Goal: Task Accomplishment & Management: Manage account settings

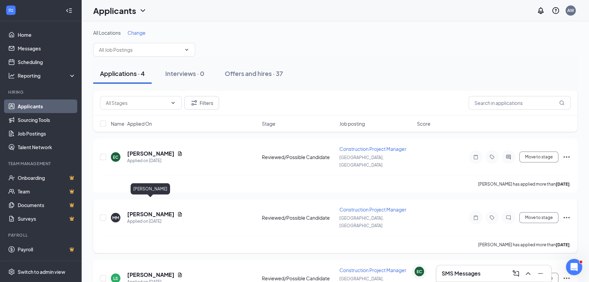
click at [170, 210] on h5 "[PERSON_NAME]" at bounding box center [150, 213] width 47 height 7
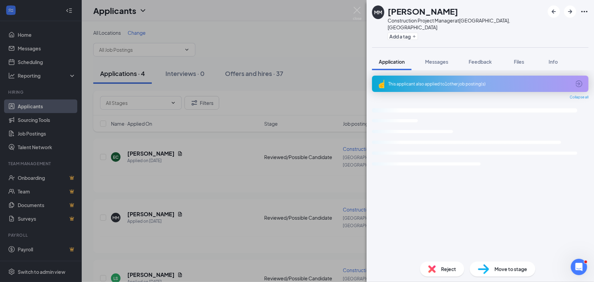
click at [174, 156] on div "MM [PERSON_NAME] Construction Project Manager at [GEOGRAPHIC_DATA], [GEOGRAPHIC…" at bounding box center [297, 141] width 594 height 282
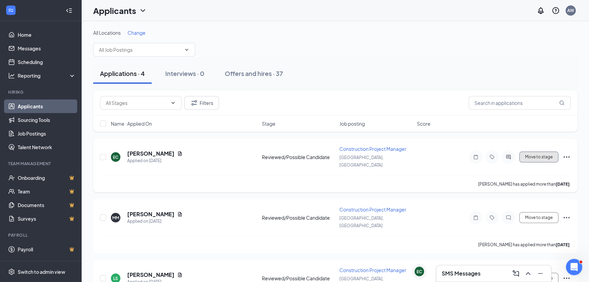
click at [550, 152] on button "Move to stage" at bounding box center [538, 156] width 39 height 11
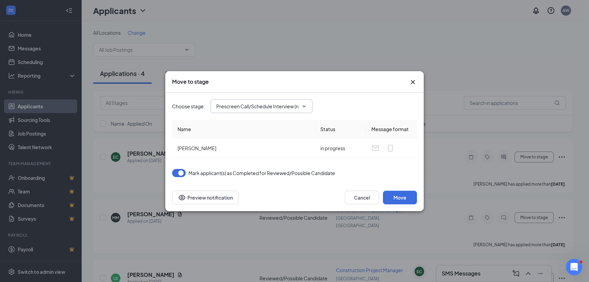
click at [268, 102] on span "Prescreen Call/Schedule Interview (next stage)" at bounding box center [262, 106] width 102 height 14
click at [248, 108] on input "Prescreen Call/Schedule Interview (next stage)" at bounding box center [257, 105] width 82 height 7
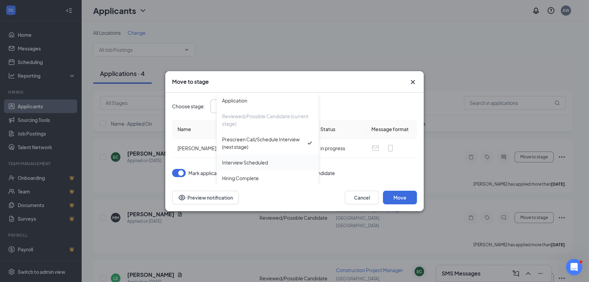
click at [242, 167] on div "Interview Scheduled" at bounding box center [268, 162] width 102 height 16
type input "Interview Scheduled"
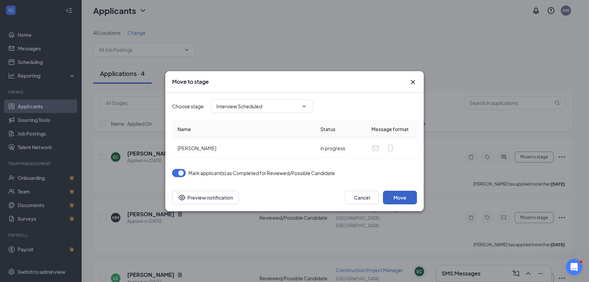
click at [398, 198] on button "Move" at bounding box center [400, 198] width 34 height 14
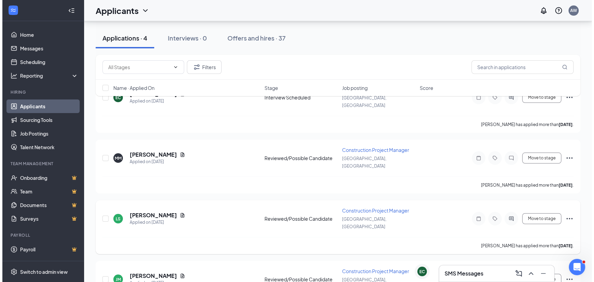
scroll to position [62, 0]
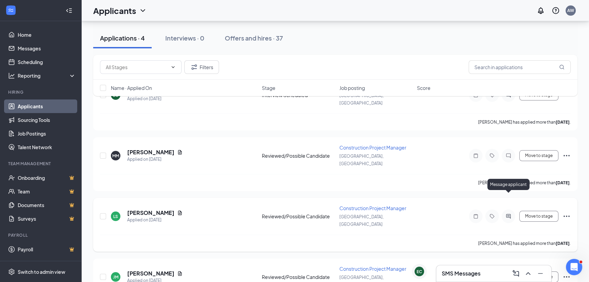
click at [507, 214] on icon "ActiveChat" at bounding box center [508, 216] width 4 height 4
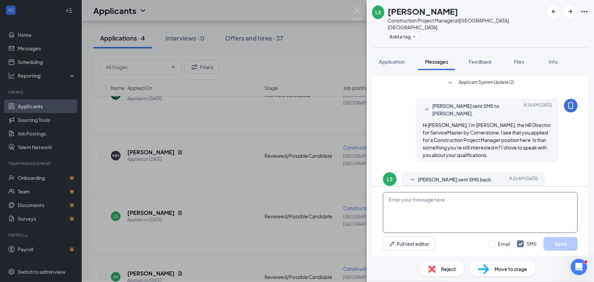
click at [448, 207] on textarea at bounding box center [480, 212] width 195 height 41
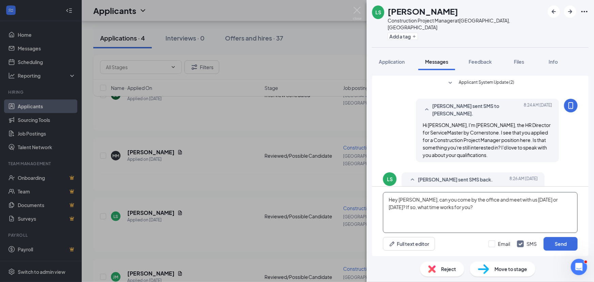
type textarea "Hey [PERSON_NAME], can you come by the office and meet with us [DATE] or [DATE]…"
click at [543, 237] on button "Send" at bounding box center [560, 244] width 34 height 14
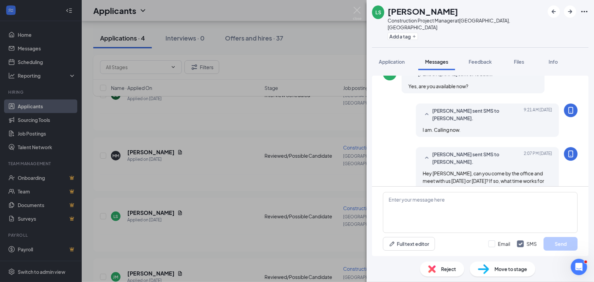
scroll to position [187, 0]
click at [549, 58] on div "Info" at bounding box center [553, 61] width 14 height 7
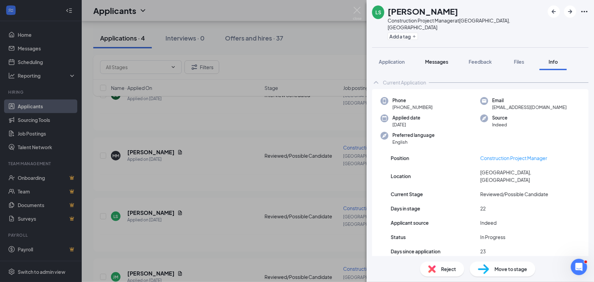
click at [432, 59] on span "Messages" at bounding box center [436, 62] width 23 height 6
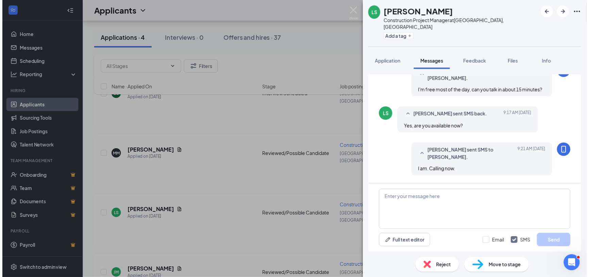
scroll to position [187, 0]
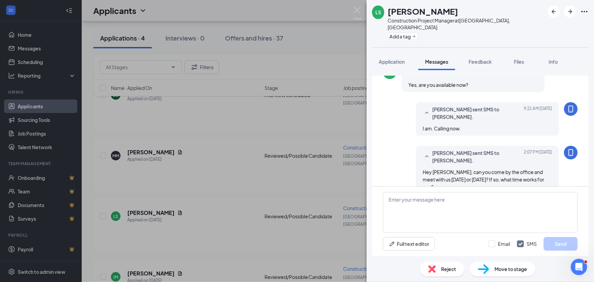
click at [441, 168] on div "Hey [PERSON_NAME], can you come by the office and meet with us [DATE] or [DATE]…" at bounding box center [487, 179] width 129 height 22
copy div "Hey [PERSON_NAME], can you come by the office and meet with us [DATE] or [DATE]…"
click at [253, 186] on div "LS [PERSON_NAME] Construction Project Manager at [GEOGRAPHIC_DATA], [GEOGRAPHIC…" at bounding box center [297, 141] width 594 height 282
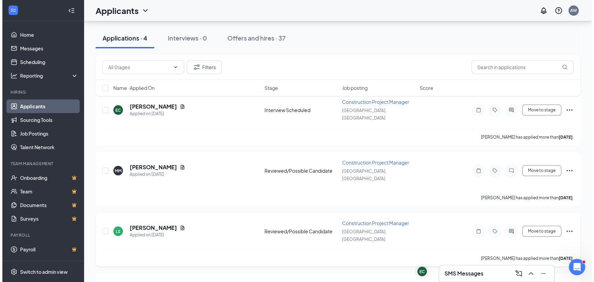
scroll to position [68, 0]
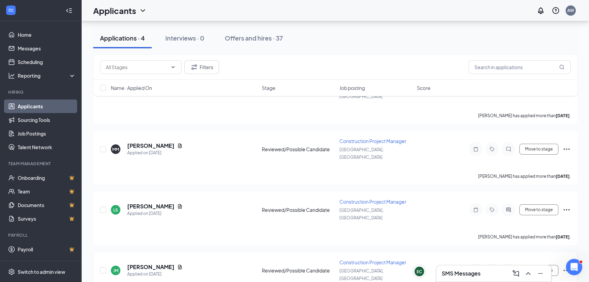
click at [502, 263] on div at bounding box center [509, 270] width 14 height 14
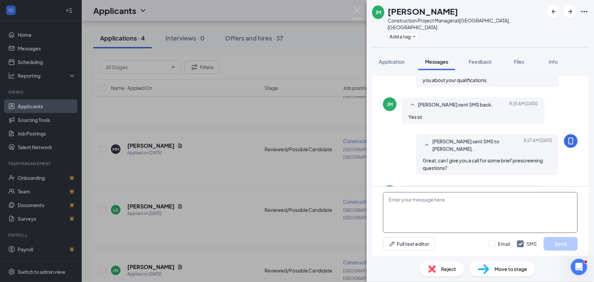
scroll to position [100, 0]
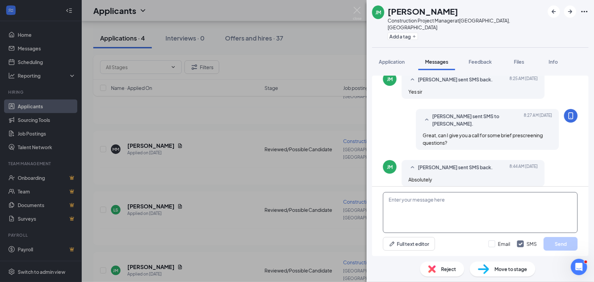
click at [401, 203] on textarea at bounding box center [480, 212] width 195 height 41
paste textarea "Hey [PERSON_NAME], can you come by the office and meet with us [DATE] or [DATE]…"
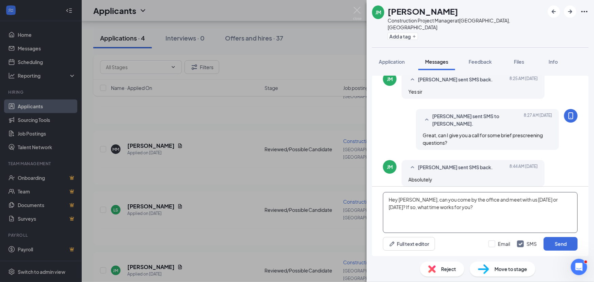
click at [403, 197] on textarea "Hey [PERSON_NAME], can you come by the office and meet with us [DATE] or [DATE]…" at bounding box center [480, 212] width 195 height 41
type textarea "Hey [PERSON_NAME], can you come by the office and meet with us [DATE] or [DATE]…"
click at [566, 245] on button "Send" at bounding box center [560, 244] width 34 height 14
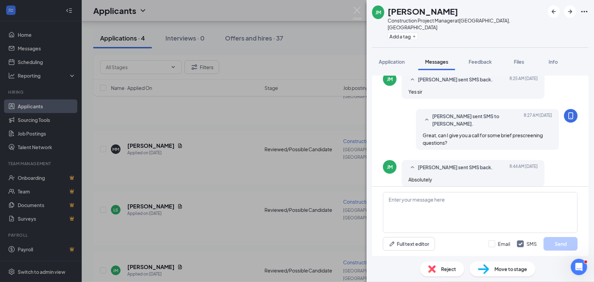
scroll to position [151, 0]
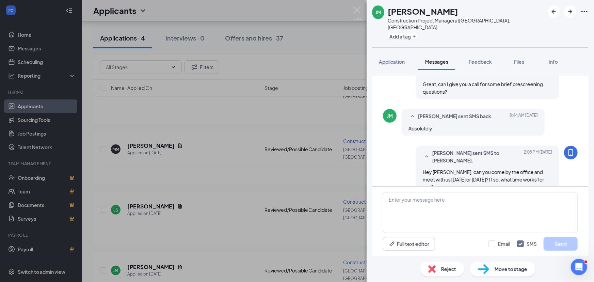
click at [536, 55] on div "Application Messages Feedback Files Info" at bounding box center [480, 61] width 216 height 17
click at [518, 59] on span "Files" at bounding box center [519, 62] width 10 height 6
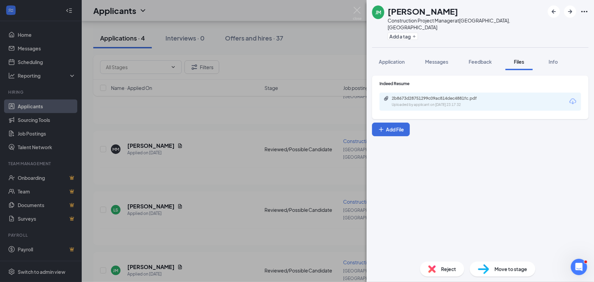
click at [575, 97] on icon "Download" at bounding box center [572, 101] width 8 height 8
click at [270, 147] on div "[PERSON_NAME] Jetrey [PERSON_NAME] Construction Project Manager at [GEOGRAPHIC_…" at bounding box center [297, 141] width 594 height 282
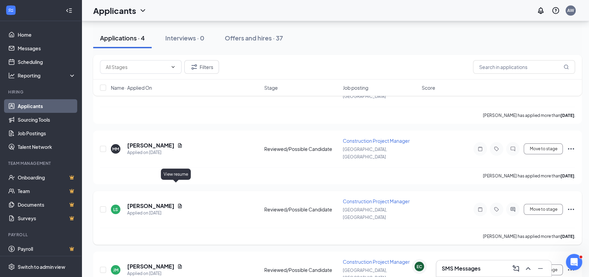
click at [178, 204] on icon "Document" at bounding box center [180, 206] width 4 height 4
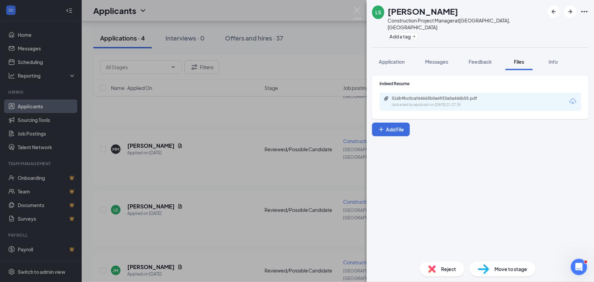
click at [445, 102] on div "Uploaded by applicant on [DATE] 21:27:35" at bounding box center [443, 104] width 102 height 5
click at [228, 188] on div "LS [PERSON_NAME] Construction Project Manager at [GEOGRAPHIC_DATA], [GEOGRAPHIC…" at bounding box center [297, 141] width 594 height 282
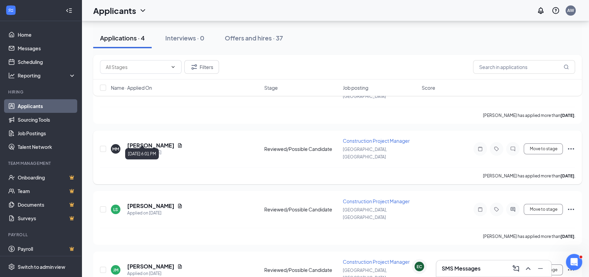
click at [155, 142] on h5 "[PERSON_NAME]" at bounding box center [150, 145] width 47 height 7
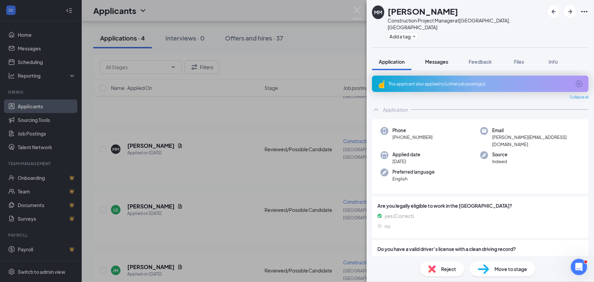
click at [440, 59] on span "Messages" at bounding box center [436, 62] width 23 height 6
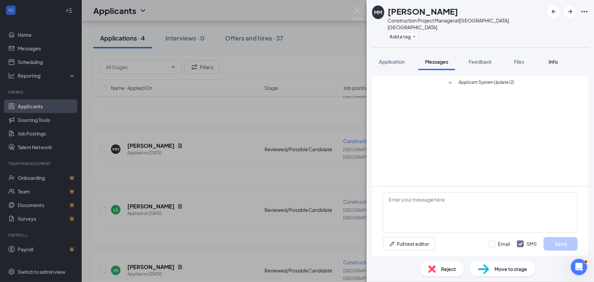
click at [560, 53] on button "Info" at bounding box center [552, 61] width 27 height 17
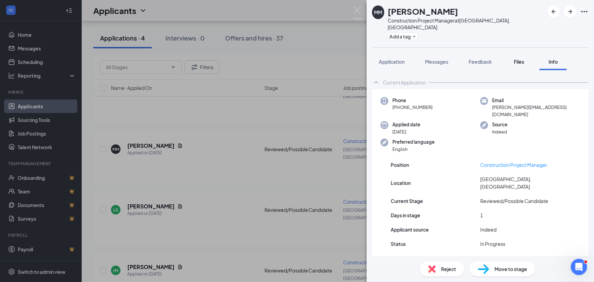
click at [516, 58] on div "Files" at bounding box center [519, 61] width 14 height 7
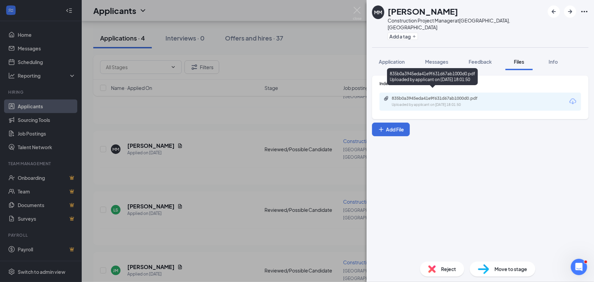
click at [434, 96] on div "835b0a3945eda41e9f631d67ab1000d0.pdf" at bounding box center [439, 98] width 95 height 5
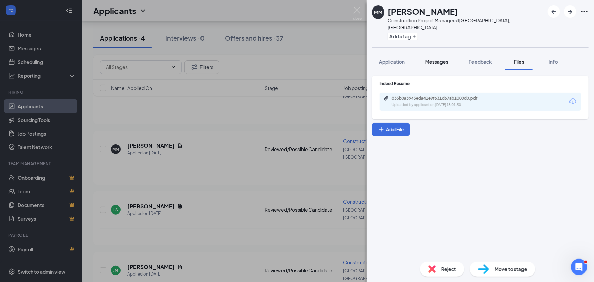
click at [432, 59] on span "Messages" at bounding box center [436, 62] width 23 height 6
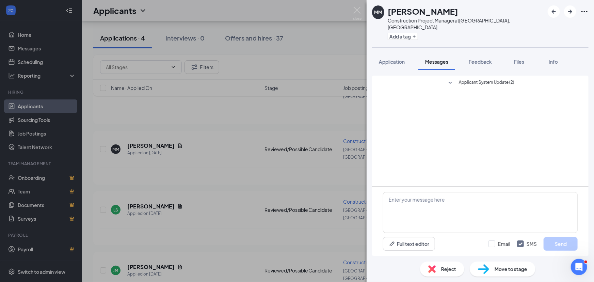
click at [141, 151] on div "MM [PERSON_NAME] Construction Project Manager at [GEOGRAPHIC_DATA], [GEOGRAPHIC…" at bounding box center [297, 141] width 594 height 282
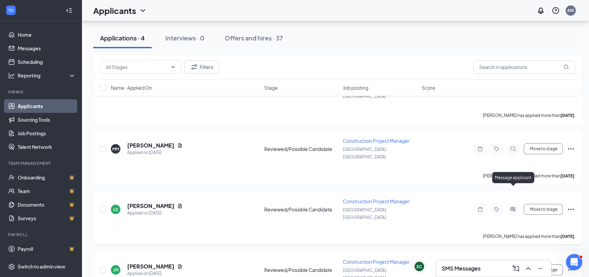
click at [511, 207] on icon "ActiveChat" at bounding box center [513, 209] width 8 height 5
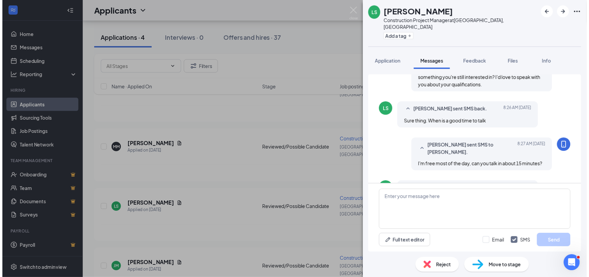
scroll to position [33, 0]
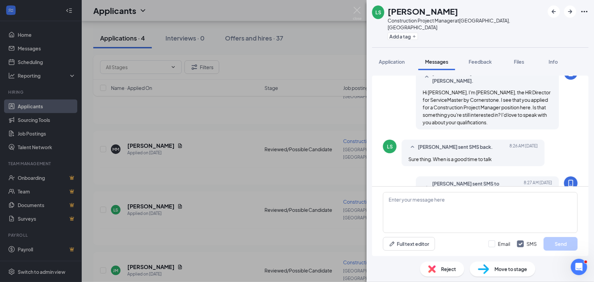
click at [433, 92] on span "Hi [PERSON_NAME], I'm [PERSON_NAME], the HR Director for ServiceMaster by Corne…" at bounding box center [487, 107] width 128 height 36
click at [426, 89] on span "Hi [PERSON_NAME], I'm [PERSON_NAME], the HR Director for ServiceMaster by Corne…" at bounding box center [487, 107] width 128 height 36
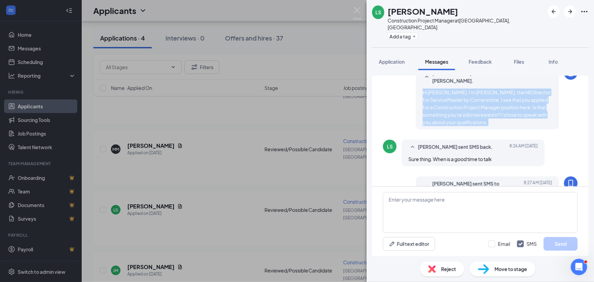
drag, startPoint x: 426, startPoint y: 82, endPoint x: 432, endPoint y: 93, distance: 12.2
click at [432, 93] on span "Hi [PERSON_NAME], I'm [PERSON_NAME], the HR Director for ServiceMaster by Corne…" at bounding box center [487, 107] width 128 height 36
copy span "Hi [PERSON_NAME], I'm [PERSON_NAME], the HR Director for ServiceMaster by Corne…"
click at [282, 153] on div "LS [PERSON_NAME] Construction Project Manager at [GEOGRAPHIC_DATA], [GEOGRAPHIC…" at bounding box center [297, 141] width 594 height 282
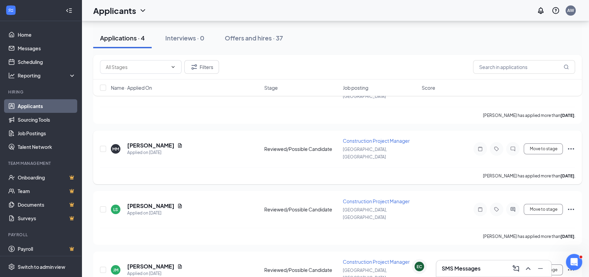
click at [511, 147] on icon "ChatInactive" at bounding box center [513, 149] width 4 height 4
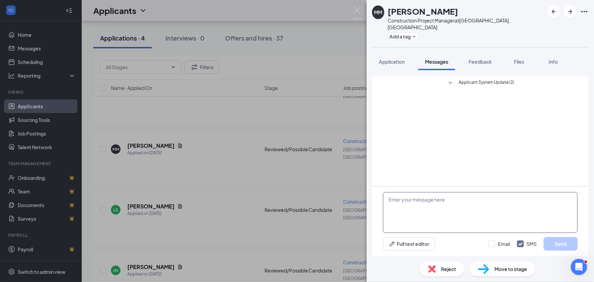
click at [439, 209] on textarea at bounding box center [480, 212] width 195 height 41
paste textarea "Hi [PERSON_NAME], I'm [PERSON_NAME], the HR Director for ServiceMaster by Corne…"
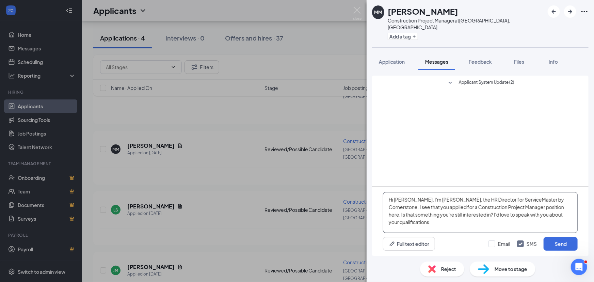
click at [403, 201] on textarea "Hi [PERSON_NAME], I'm [PERSON_NAME], the HR Director for ServiceMaster by Corne…" at bounding box center [480, 212] width 195 height 41
type textarea "Hi [PERSON_NAME], I'm [PERSON_NAME], the HR Director for ServiceMaster by Corne…"
click at [550, 244] on button "Send" at bounding box center [560, 244] width 34 height 14
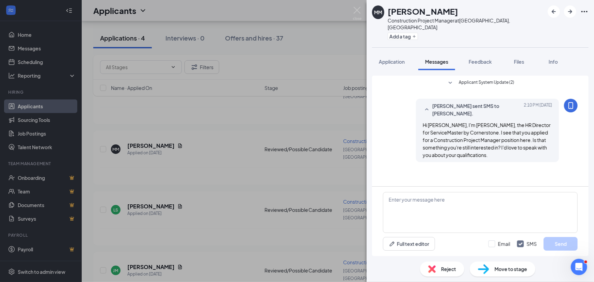
click at [266, 178] on div "MM [PERSON_NAME] Construction Project Manager at [GEOGRAPHIC_DATA], [GEOGRAPHIC…" at bounding box center [297, 141] width 594 height 282
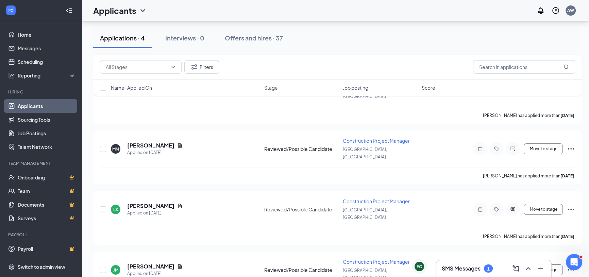
click at [483, 264] on div "SMS Messages 1" at bounding box center [494, 268] width 104 height 11
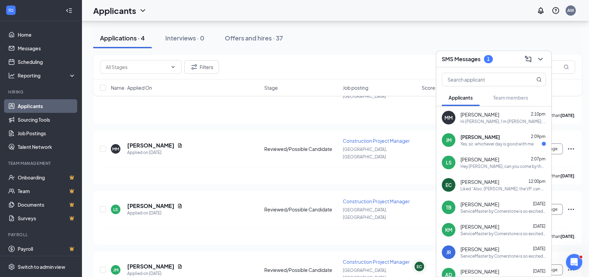
click at [479, 139] on span "[PERSON_NAME]" at bounding box center [480, 137] width 39 height 7
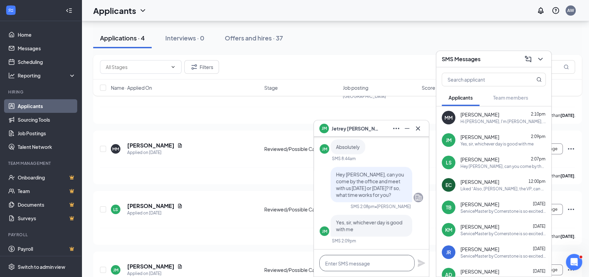
click at [368, 264] on textarea at bounding box center [366, 263] width 95 height 16
click at [352, 261] on textarea at bounding box center [366, 263] width 95 height 16
click at [406, 129] on icon "Minimize" at bounding box center [407, 129] width 8 height 8
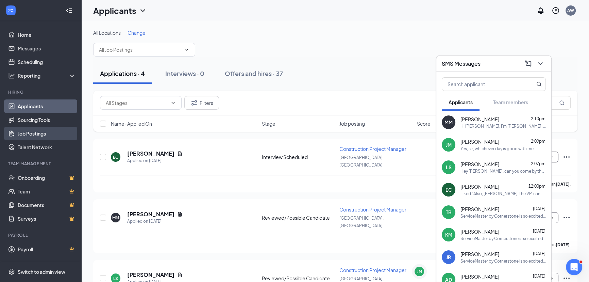
click at [55, 133] on link "Job Postings" at bounding box center [47, 134] width 58 height 14
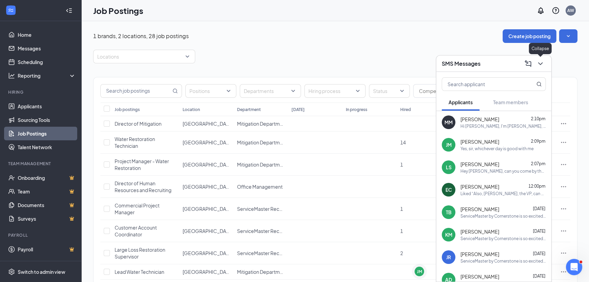
click at [543, 63] on icon "ChevronDown" at bounding box center [541, 64] width 8 height 8
